Goal: Task Accomplishment & Management: Manage account settings

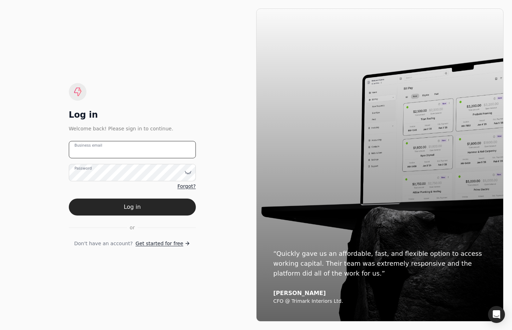
click at [158, 151] on email "Business email" at bounding box center [132, 149] width 127 height 17
type email "[EMAIL_ADDRESS][DOMAIN_NAME]"
click at [69, 198] on button "Log in" at bounding box center [132, 206] width 127 height 17
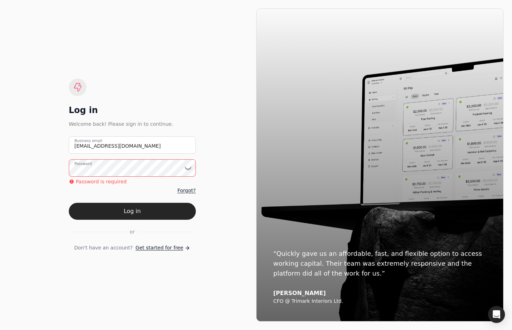
click at [187, 127] on div "Welcome back! Please sign in to continue." at bounding box center [132, 124] width 127 height 8
click at [155, 149] on email "[EMAIL_ADDRESS][DOMAIN_NAME]" at bounding box center [132, 144] width 127 height 17
click at [0, 150] on html "Log in Welcome back! Please sign in to continue. [EMAIL_ADDRESS][DOMAIN_NAME] B…" at bounding box center [256, 165] width 512 height 330
click at [140, 84] on div "Log in Welcome back! Please sign in to continue. [EMAIL_ADDRESS][DOMAIN_NAME] B…" at bounding box center [132, 164] width 127 height 173
click at [142, 87] on div "Log in Welcome back! Please sign in to continue. [EMAIL_ADDRESS][DOMAIN_NAME] B…" at bounding box center [132, 164] width 127 height 173
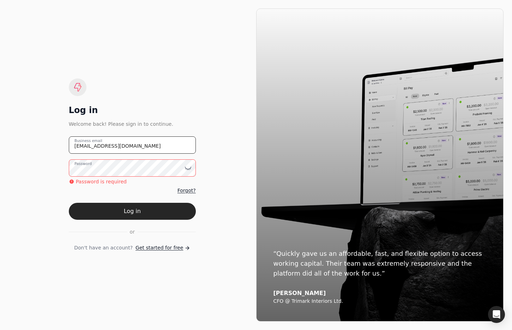
click at [171, 145] on email "[EMAIL_ADDRESS][DOMAIN_NAME]" at bounding box center [132, 144] width 127 height 17
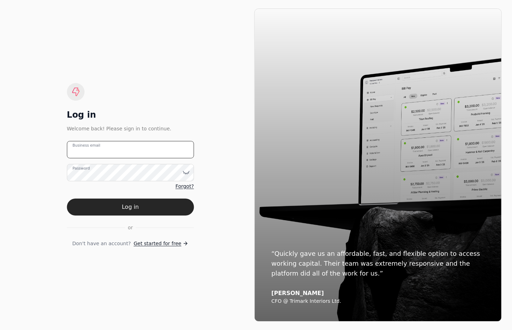
click at [142, 148] on email "Business email" at bounding box center [130, 149] width 127 height 17
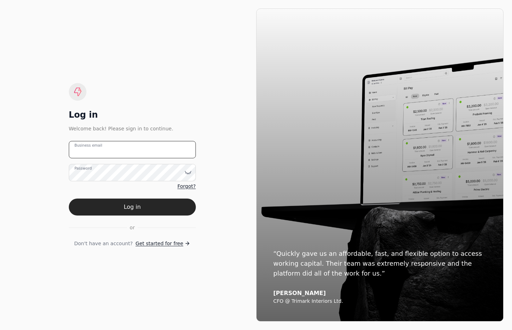
drag, startPoint x: 151, startPoint y: 151, endPoint x: 155, endPoint y: 150, distance: 4.0
click at [151, 151] on email "Business email" at bounding box center [132, 149] width 127 height 17
type email "[EMAIL_ADDRESS][DOMAIN_NAME]"
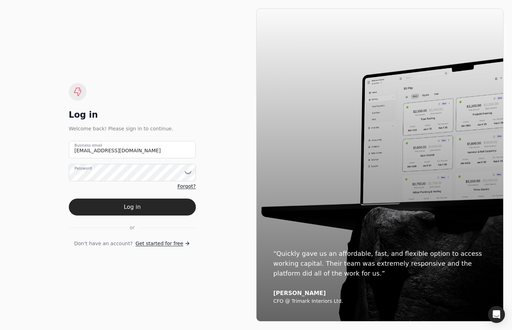
drag, startPoint x: 127, startPoint y: 209, endPoint x: 138, endPoint y: 207, distance: 11.5
click at [127, 209] on button "Log in" at bounding box center [132, 206] width 127 height 17
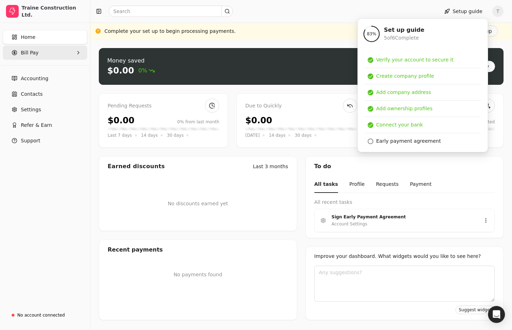
click at [48, 53] on Pay "Bill Pay" at bounding box center [45, 53] width 84 height 14
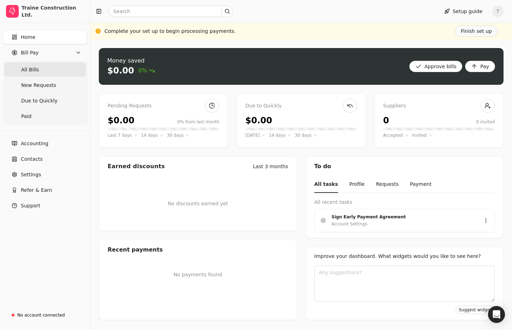
drag, startPoint x: 41, startPoint y: 69, endPoint x: 75, endPoint y: 70, distance: 34.6
click at [41, 69] on Bills "All Bills" at bounding box center [45, 69] width 82 height 14
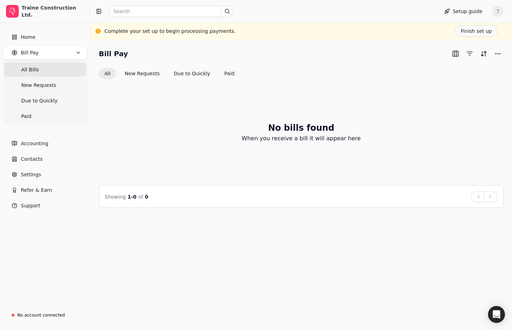
drag, startPoint x: 46, startPoint y: 65, endPoint x: 249, endPoint y: 72, distance: 203.1
click at [46, 65] on Bills "All Bills" at bounding box center [45, 69] width 82 height 14
click at [43, 159] on link "Contacts" at bounding box center [45, 159] width 84 height 14
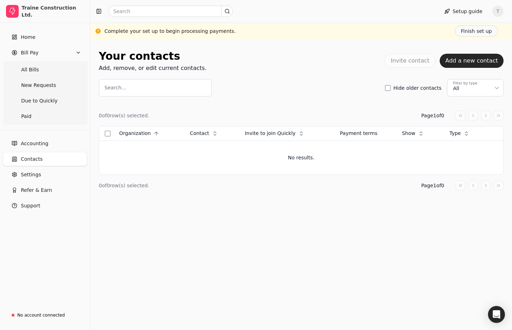
drag, startPoint x: 270, startPoint y: 42, endPoint x: 221, endPoint y: 42, distance: 49.4
click at [270, 42] on div "Your contacts Add, remove, or edit current contacts. Invite contact Add a new c…" at bounding box center [301, 185] width 422 height 290
click at [47, 162] on link "Contacts" at bounding box center [45, 159] width 84 height 14
click at [266, 89] on div "Search... Hide older contacts Filter by type All" at bounding box center [301, 87] width 405 height 17
drag, startPoint x: 24, startPoint y: 159, endPoint x: 226, endPoint y: 142, distance: 203.0
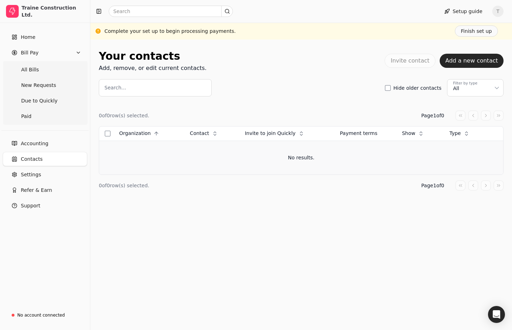
click at [24, 159] on span "Contacts" at bounding box center [32, 158] width 22 height 7
click at [45, 171] on link "Settings" at bounding box center [45, 174] width 84 height 14
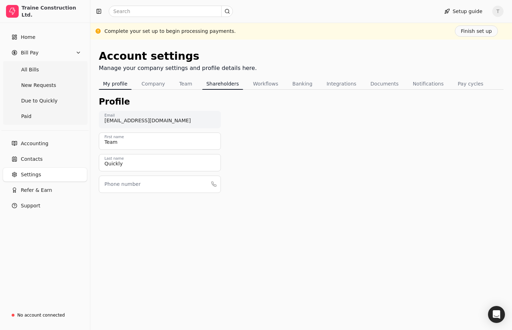
drag, startPoint x: 190, startPoint y: 84, endPoint x: 210, endPoint y: 89, distance: 20.6
click at [190, 84] on button "Team" at bounding box center [186, 83] width 22 height 11
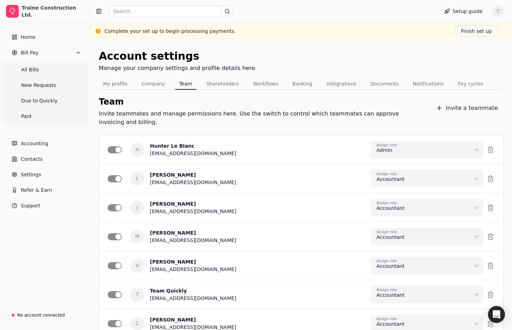
scroll to position [68, 0]
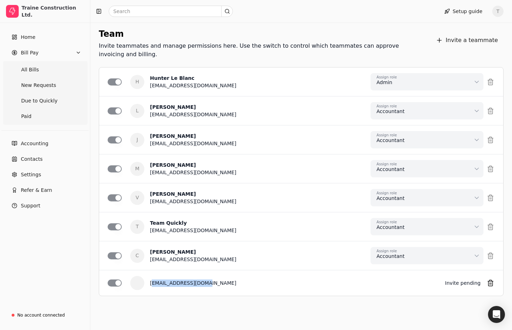
drag, startPoint x: 209, startPoint y: 274, endPoint x: 150, endPoint y: 274, distance: 58.2
click at [150, 279] on div "accounting@traine.ca" at bounding box center [294, 282] width 289 height 7
click at [263, 279] on div "accounting@traine.ca" at bounding box center [294, 282] width 289 height 7
drag, startPoint x: 248, startPoint y: 253, endPoint x: 286, endPoint y: 257, distance: 38.6
click at [248, 253] on div "C Colin Gayford cgayford@traine.ca Assign role Accountant Can approve and decli…" at bounding box center [301, 255] width 387 height 17
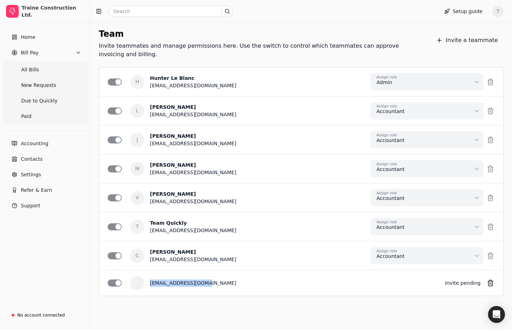
click at [134, 276] on div "accounting@traine.ca Invite pending" at bounding box center [301, 283] width 387 height 14
drag, startPoint x: 244, startPoint y: 276, endPoint x: 259, endPoint y: 272, distance: 15.6
click at [244, 279] on div "accounting@traine.ca" at bounding box center [294, 282] width 289 height 7
drag, startPoint x: 214, startPoint y: 277, endPoint x: 147, endPoint y: 275, distance: 66.4
click at [147, 276] on div "accounting@traine.ca Invite pending" at bounding box center [301, 283] width 387 height 14
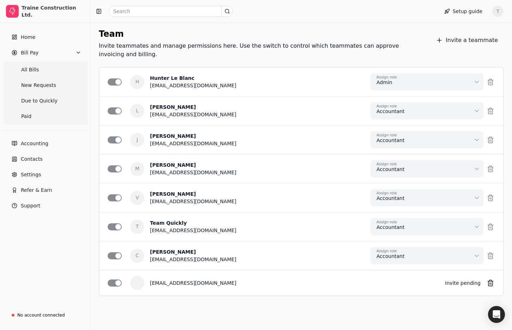
drag, startPoint x: 248, startPoint y: 276, endPoint x: 252, endPoint y: 275, distance: 4.0
click at [249, 279] on div "accounting@traine.ca" at bounding box center [294, 282] width 289 height 7
drag, startPoint x: 162, startPoint y: 216, endPoint x: 261, endPoint y: 224, distance: 99.5
click at [261, 224] on div "T Team Quickly team+traine@helloquickly.com Assign role Accountant Can approve …" at bounding box center [301, 226] width 387 height 17
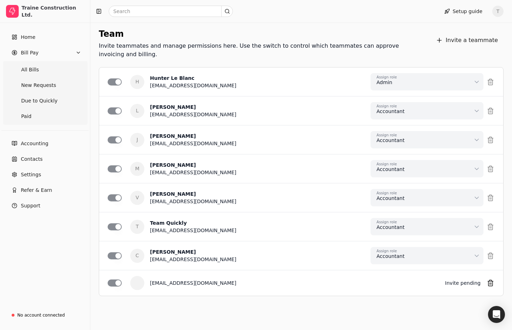
drag, startPoint x: 248, startPoint y: 264, endPoint x: 235, endPoint y: 266, distance: 13.6
click at [235, 270] on li "accounting@traine.ca Invite pending Invite pending" at bounding box center [301, 283] width 404 height 26
drag, startPoint x: 230, startPoint y: 278, endPoint x: 143, endPoint y: 274, distance: 87.3
click at [143, 276] on div "accounting@traine.ca Invite pending" at bounding box center [301, 283] width 387 height 14
click at [270, 279] on div "accounting@traine.ca" at bounding box center [294, 282] width 289 height 7
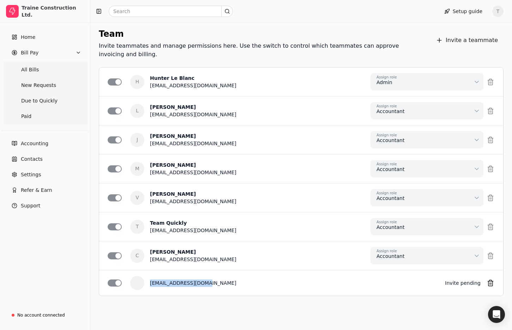
drag, startPoint x: 145, startPoint y: 273, endPoint x: 220, endPoint y: 276, distance: 74.2
click at [220, 276] on div "accounting@traine.ca Invite pending" at bounding box center [301, 283] width 387 height 14
click at [220, 279] on div "accounting@traine.ca" at bounding box center [294, 282] width 289 height 7
drag, startPoint x: 324, startPoint y: 34, endPoint x: 331, endPoint y: 57, distance: 23.8
click at [324, 34] on div "Team" at bounding box center [259, 34] width 320 height 13
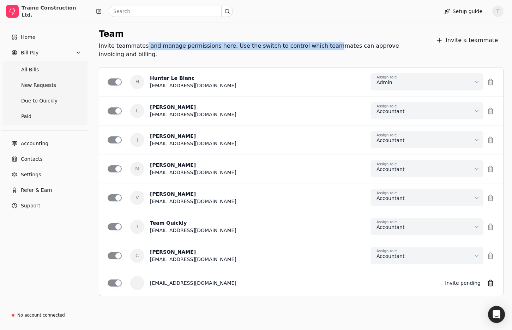
drag, startPoint x: 151, startPoint y: 46, endPoint x: 335, endPoint y: 43, distance: 184.3
click at [326, 43] on div "Invite teammates and manage permissions here. Use the switch to control which t…" at bounding box center [259, 50] width 320 height 17
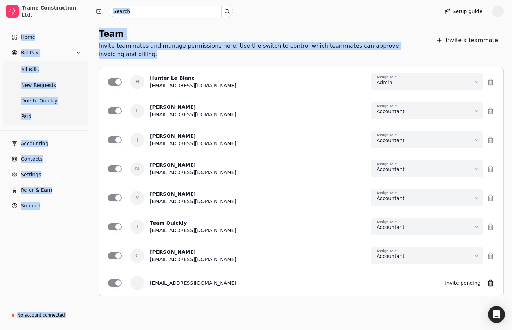
drag, startPoint x: 421, startPoint y: 45, endPoint x: 91, endPoint y: 33, distance: 330.6
click at [89, 33] on div "Traine Construction Ltd. Home Bill Pay All Bills New Requests Due to Quickly Pa…" at bounding box center [256, 135] width 512 height 406
click at [167, 34] on div "Team" at bounding box center [259, 34] width 320 height 13
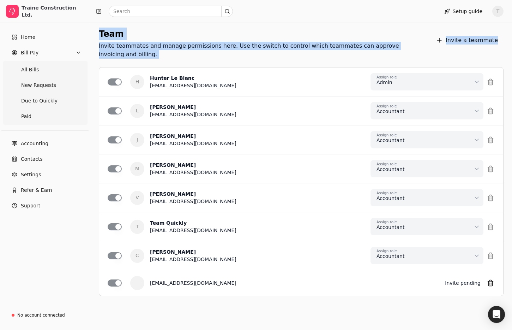
drag, startPoint x: 101, startPoint y: 31, endPoint x: 438, endPoint y: 46, distance: 337.4
click at [438, 46] on div "Team Invite teammates and manage permissions here. Use the switch to control wh…" at bounding box center [301, 44] width 405 height 45
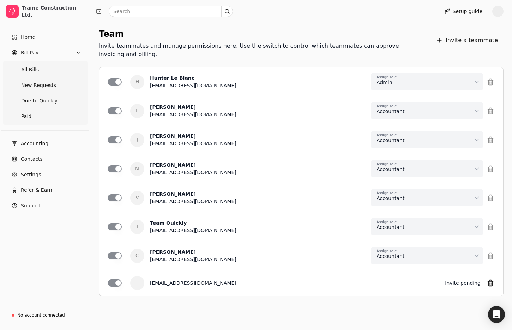
click at [438, 46] on div "Team Invite teammates and manage permissions here. Use the switch to control wh…" at bounding box center [301, 44] width 405 height 45
click at [490, 278] on button "button" at bounding box center [490, 282] width 8 height 8
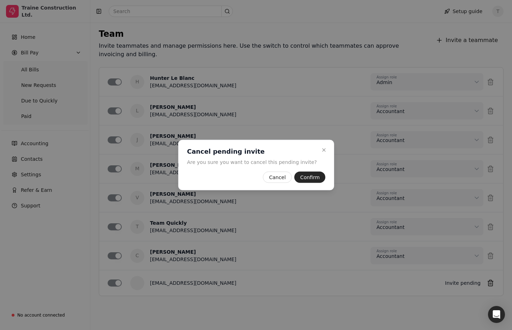
drag, startPoint x: 308, startPoint y: 178, endPoint x: 240, endPoint y: 232, distance: 86.9
click at [308, 178] on button "Confirm" at bounding box center [309, 177] width 31 height 11
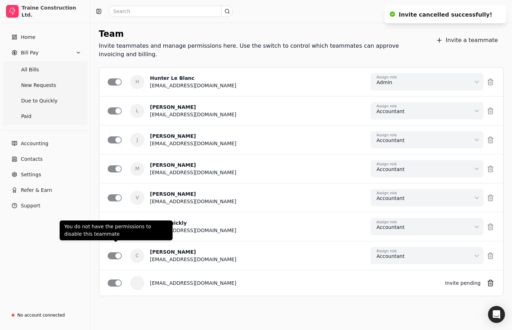
scroll to position [42, 0]
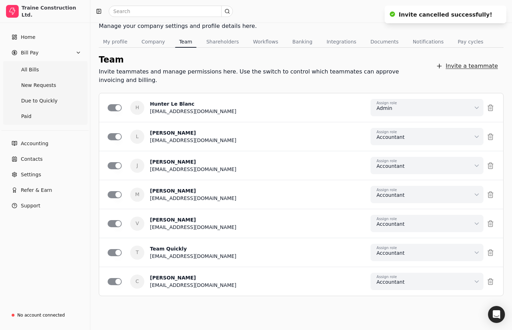
click at [477, 62] on button "Invite a teammate" at bounding box center [466, 66] width 73 height 14
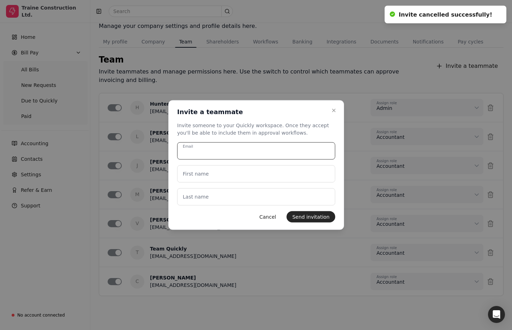
click at [222, 144] on input "Email" at bounding box center [256, 150] width 158 height 17
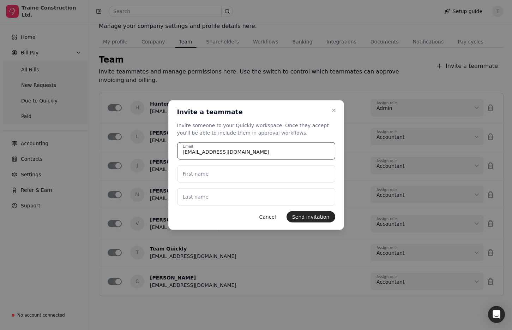
type input "accounting@traine.ca"
click at [238, 174] on name "First name" at bounding box center [256, 173] width 158 height 17
type name "Accounting"
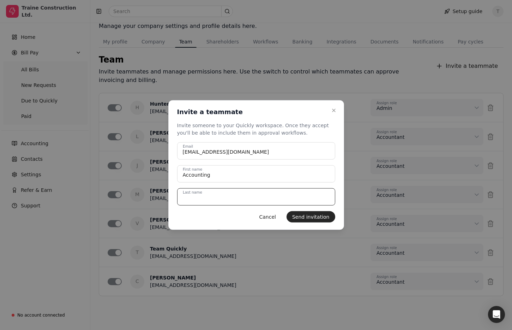
click at [233, 198] on name "Last name" at bounding box center [256, 196] width 158 height 17
type name "Team"
click at [326, 218] on button "Send invitation" at bounding box center [311, 216] width 49 height 11
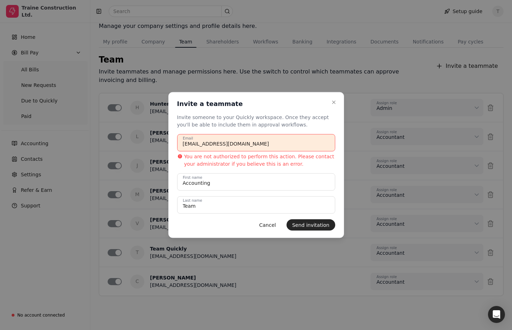
drag, startPoint x: 267, startPoint y: 144, endPoint x: 46, endPoint y: 131, distance: 221.7
click at [46, 131] on body "Traine Construction Ltd. Home Bill Pay All Bills New Requests Due to Quickly Pa…" at bounding box center [256, 148] width 512 height 380
drag, startPoint x: 272, startPoint y: 227, endPoint x: 366, endPoint y: 242, distance: 95.1
click at [272, 227] on button "Cancel" at bounding box center [268, 224] width 28 height 11
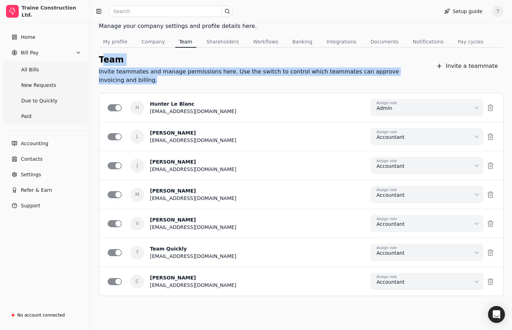
drag, startPoint x: 396, startPoint y: 69, endPoint x: 115, endPoint y: 62, distance: 281.0
click at [105, 59] on div "Team Invite teammates and manage permissions here. Use the switch to control wh…" at bounding box center [301, 70] width 405 height 45
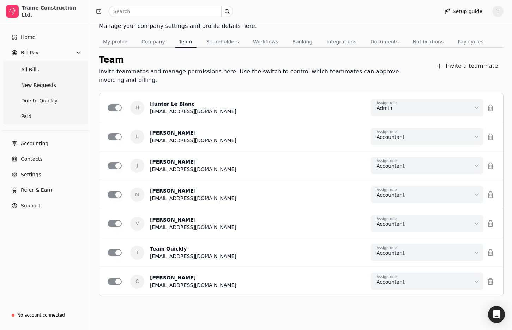
click at [174, 60] on div "Team" at bounding box center [259, 59] width 320 height 13
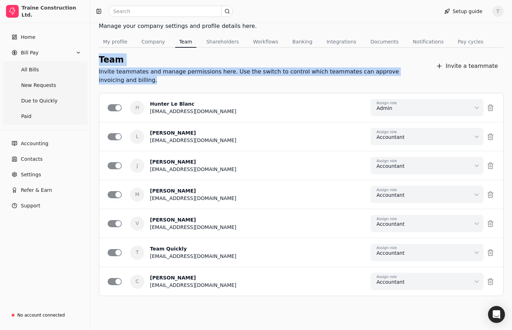
drag, startPoint x: 411, startPoint y: 72, endPoint x: 93, endPoint y: 60, distance: 318.2
click at [93, 60] on div "Account settings Manage your company settings and profile details here. My prof…" at bounding box center [301, 168] width 422 height 341
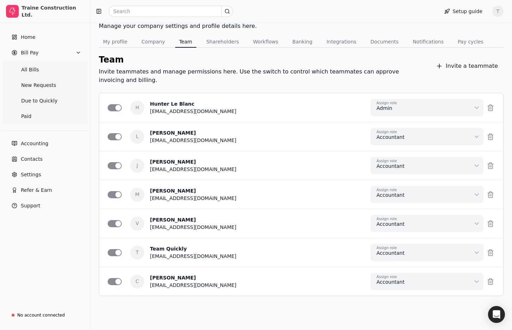
click at [255, 54] on div "Team" at bounding box center [259, 59] width 320 height 13
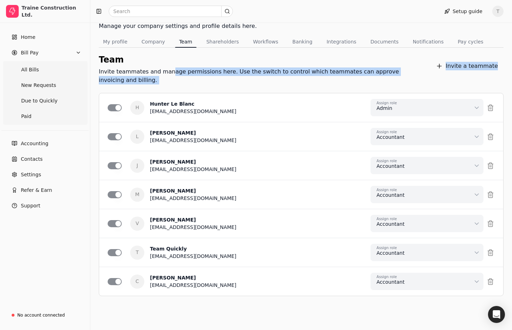
drag, startPoint x: 175, startPoint y: 72, endPoint x: 472, endPoint y: 72, distance: 297.2
click at [472, 72] on div "Team Invite teammates and manage permissions here. Use the switch to control wh…" at bounding box center [301, 70] width 405 height 45
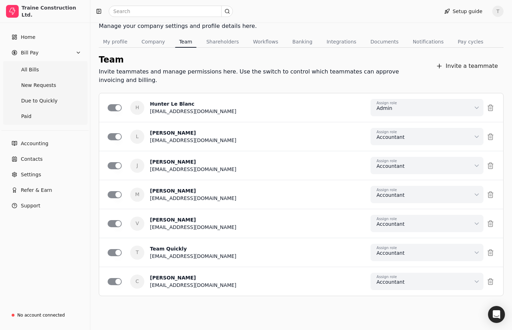
click at [451, 75] on div "Team Invite teammates and manage permissions here. Use the switch to control wh…" at bounding box center [301, 70] width 405 height 45
click at [59, 71] on Bills "All Bills" at bounding box center [45, 69] width 82 height 14
